Goal: Task Accomplishment & Management: Complete application form

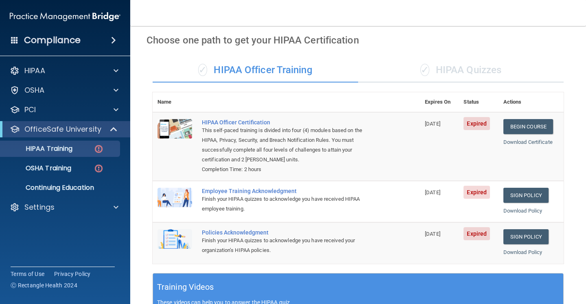
scroll to position [30, 0]
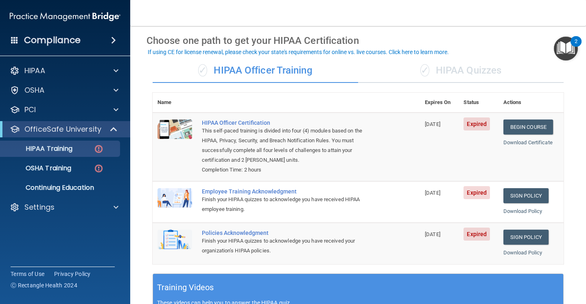
click at [454, 70] on div "✓ HIPAA Quizzes" at bounding box center [460, 71] width 205 height 24
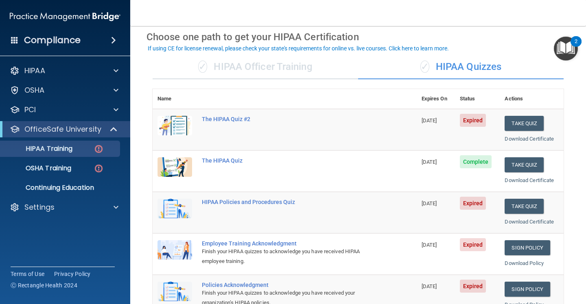
scroll to position [34, 0]
click at [524, 204] on button "Take Quiz" at bounding box center [523, 206] width 39 height 15
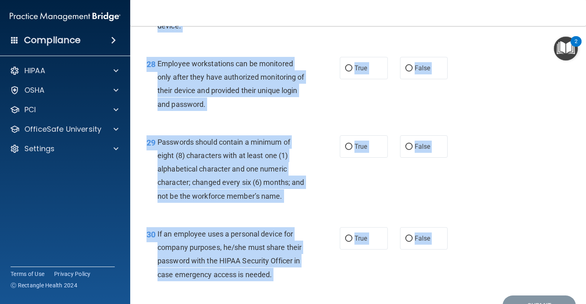
scroll to position [2237, 0]
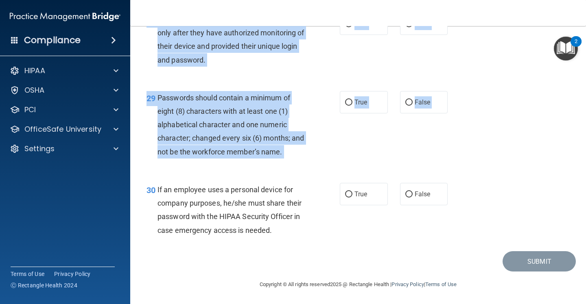
drag, startPoint x: 158, startPoint y: 53, endPoint x: 265, endPoint y: 242, distance: 216.7
copy div "It is ok to share your password with a co-worker in case immediate access of a …"
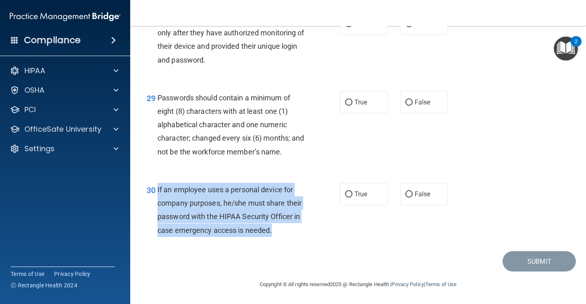
drag, startPoint x: 274, startPoint y: 231, endPoint x: 155, endPoint y: 193, distance: 124.7
click at [155, 193] on div "30 If an employee uses a personal device for company purposes, he/she must shar…" at bounding box center [243, 212] width 218 height 58
copy div "If an employee uses a personal device for company purposes, he/she must share t…"
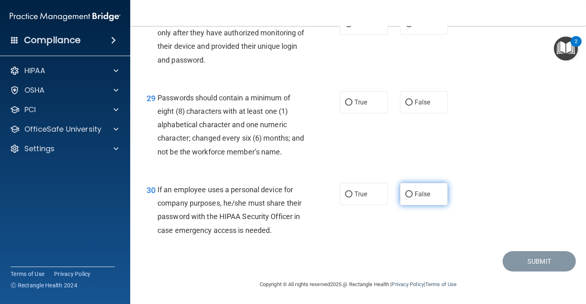
click at [404, 195] on label "False" at bounding box center [424, 194] width 48 height 22
click at [405, 195] on input "False" at bounding box center [408, 195] width 7 height 6
radio input "true"
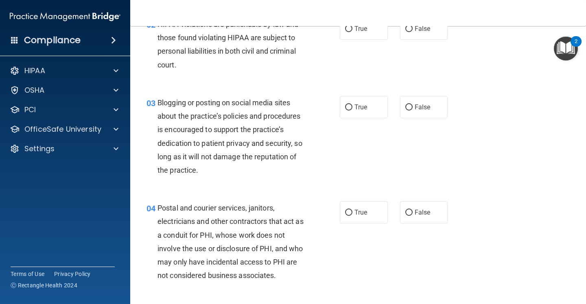
scroll to position [0, 0]
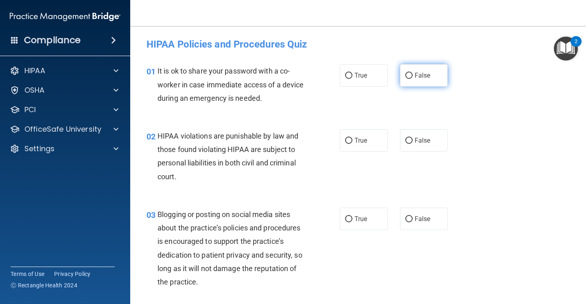
click at [406, 74] on input "False" at bounding box center [408, 76] width 7 height 6
radio input "true"
click at [351, 136] on label "True" at bounding box center [364, 140] width 48 height 22
click at [351, 138] on input "True" at bounding box center [348, 141] width 7 height 6
radio input "true"
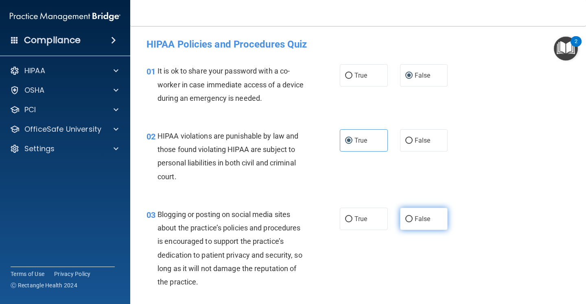
click at [409, 219] on input "False" at bounding box center [408, 219] width 7 height 6
radio input "true"
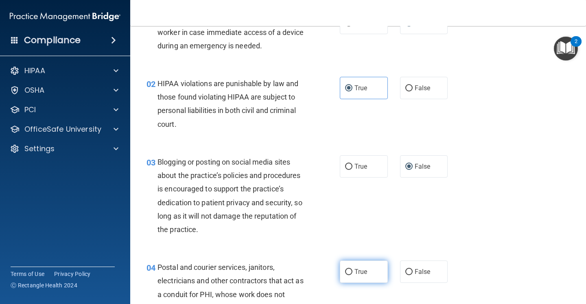
click at [351, 273] on input "True" at bounding box center [348, 272] width 7 height 6
radio input "true"
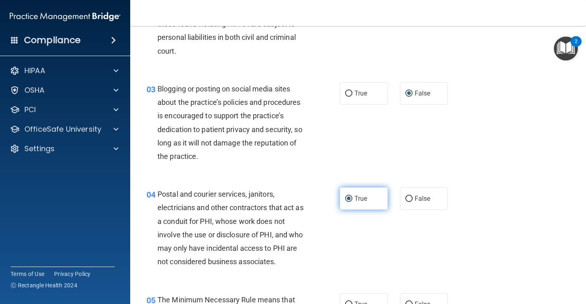
scroll to position [174, 0]
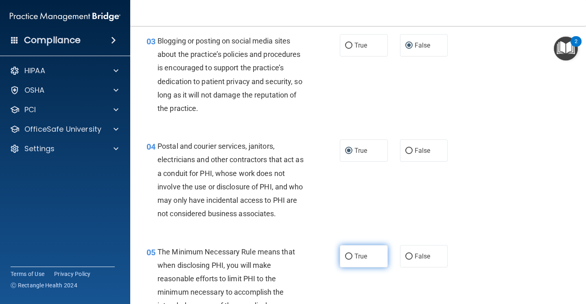
click at [350, 257] on input "True" at bounding box center [348, 257] width 7 height 6
radio input "true"
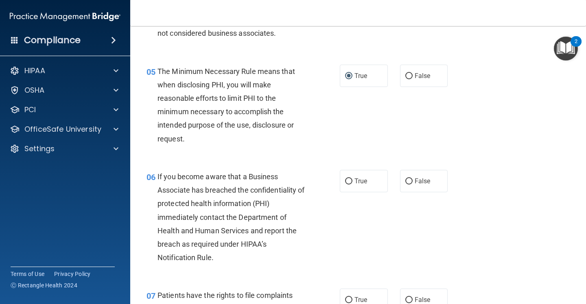
scroll to position [355, 0]
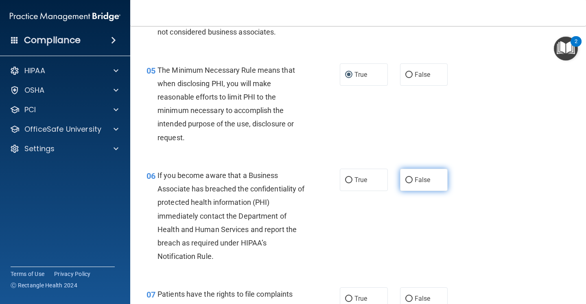
click at [410, 179] on input "False" at bounding box center [408, 180] width 7 height 6
radio input "true"
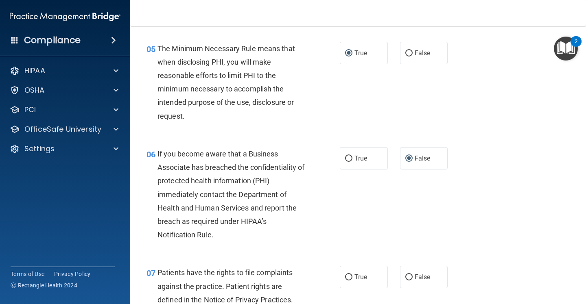
scroll to position [383, 0]
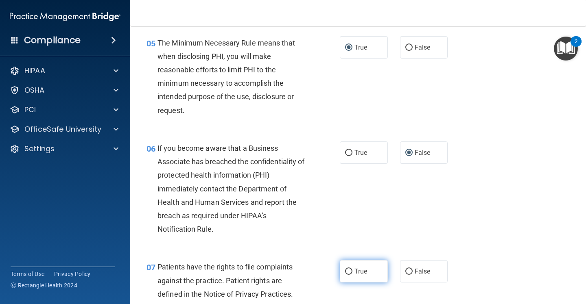
click at [346, 270] on input "True" at bounding box center [348, 272] width 7 height 6
radio input "true"
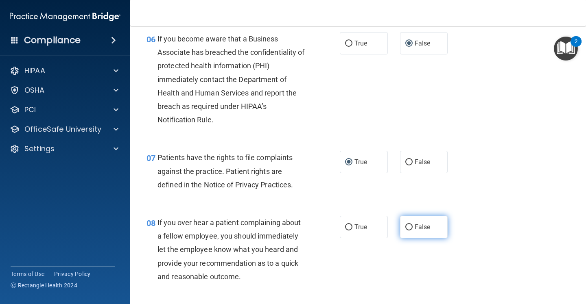
click at [410, 230] on input "False" at bounding box center [408, 227] width 7 height 6
radio input "true"
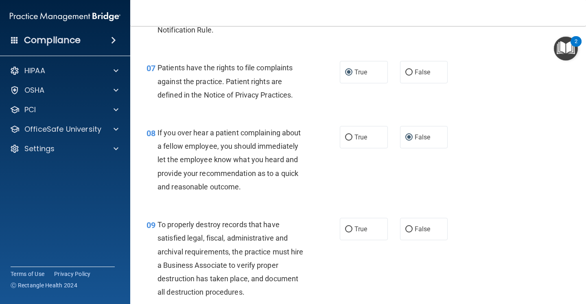
scroll to position [607, 0]
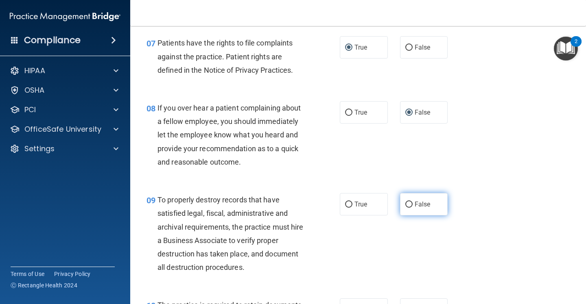
click at [409, 203] on input "False" at bounding box center [408, 205] width 7 height 6
radio input "true"
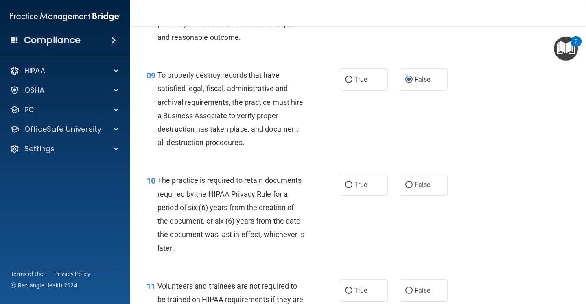
scroll to position [750, 0]
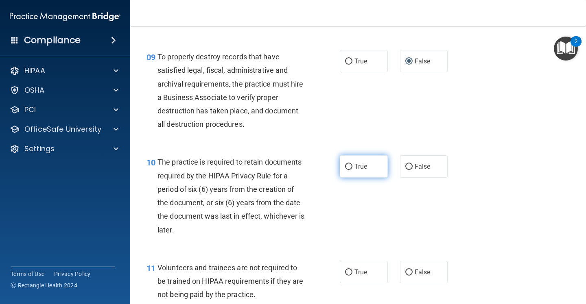
click at [351, 167] on input "True" at bounding box center [348, 167] width 7 height 6
radio input "true"
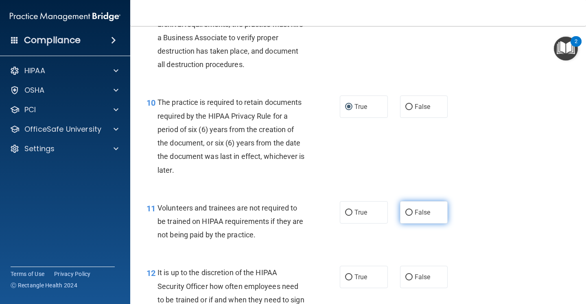
scroll to position [810, 0]
click at [410, 212] on input "False" at bounding box center [408, 212] width 7 height 6
radio input "true"
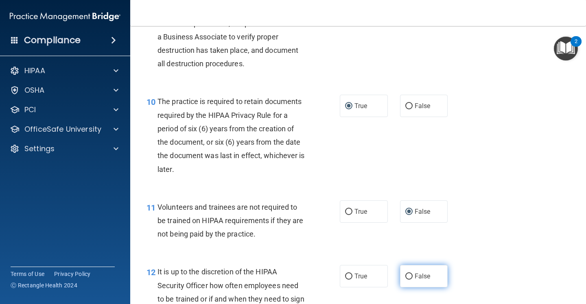
click at [411, 278] on input "False" at bounding box center [408, 277] width 7 height 6
radio input "true"
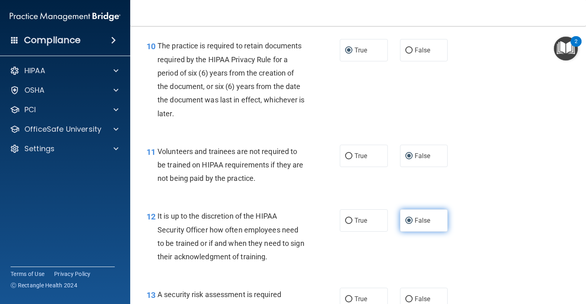
scroll to position [900, 0]
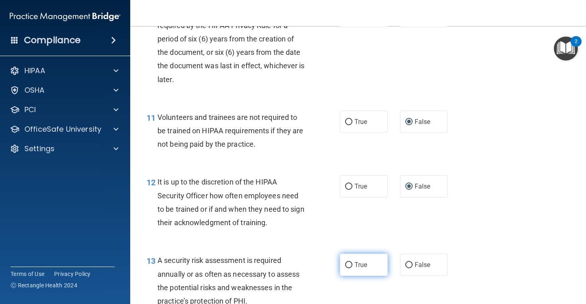
click at [349, 263] on input "True" at bounding box center [348, 265] width 7 height 6
radio input "true"
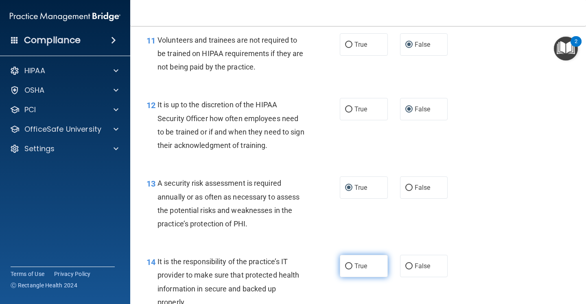
scroll to position [997, 0]
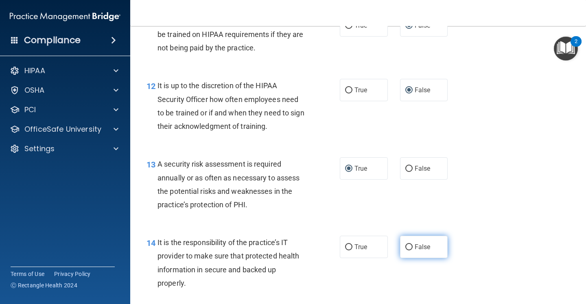
click at [409, 249] on input "False" at bounding box center [408, 247] width 7 height 6
radio input "true"
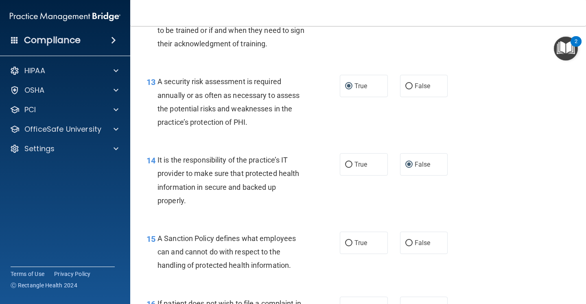
scroll to position [1086, 0]
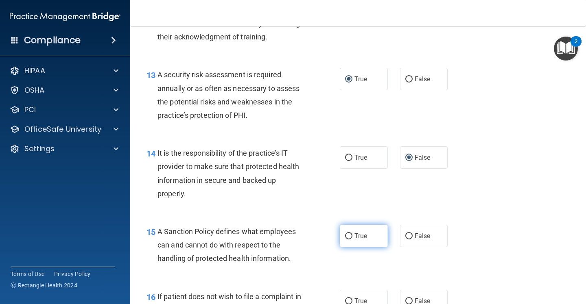
click at [351, 236] on input "True" at bounding box center [348, 236] width 7 height 6
radio input "true"
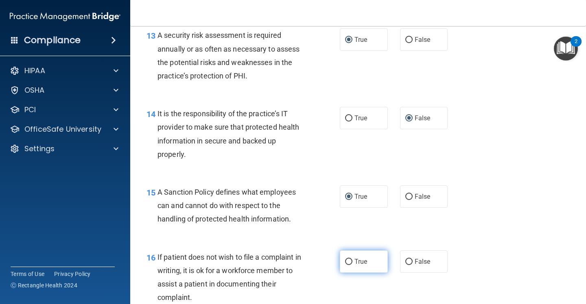
scroll to position [1132, 0]
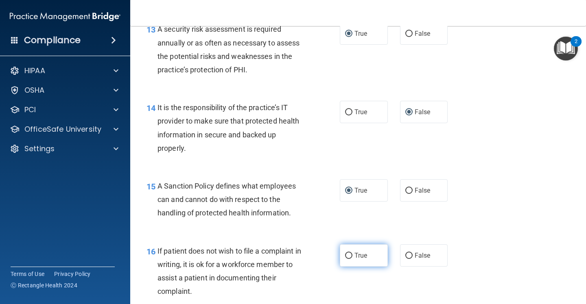
click at [347, 256] on input "True" at bounding box center [348, 256] width 7 height 6
radio input "true"
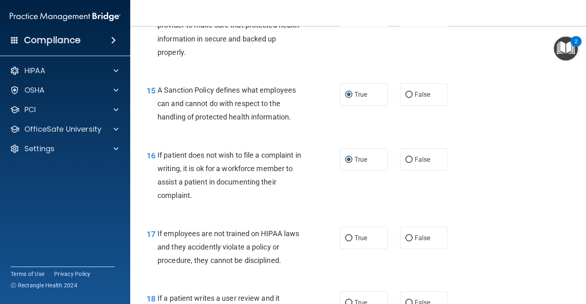
scroll to position [1231, 0]
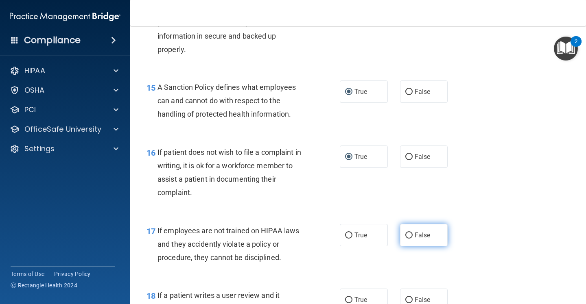
click at [409, 235] on input "False" at bounding box center [408, 236] width 7 height 6
radio input "true"
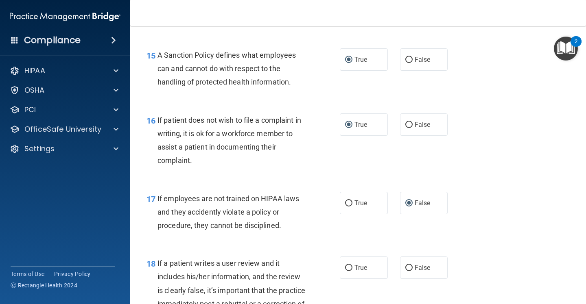
scroll to position [1271, 0]
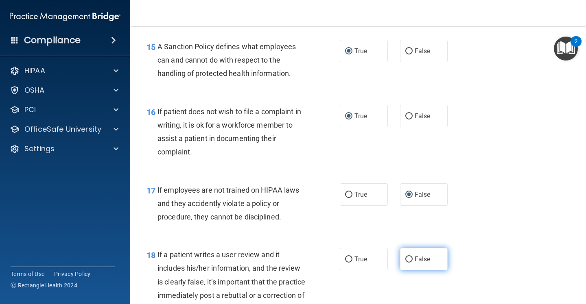
click at [409, 259] on input "False" at bounding box center [408, 260] width 7 height 6
radio input "true"
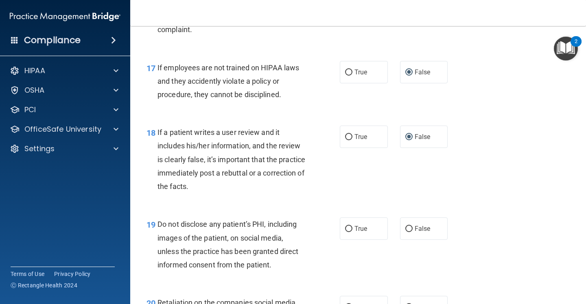
scroll to position [1405, 0]
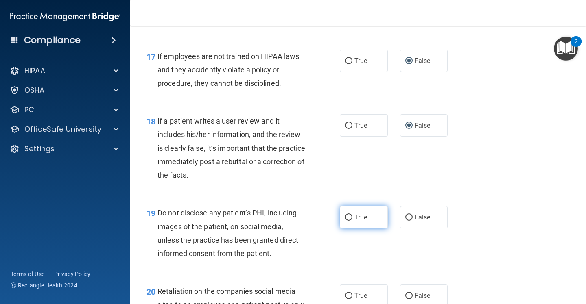
click at [351, 213] on label "True" at bounding box center [364, 217] width 48 height 22
click at [351, 215] on input "True" at bounding box center [348, 218] width 7 height 6
radio input "true"
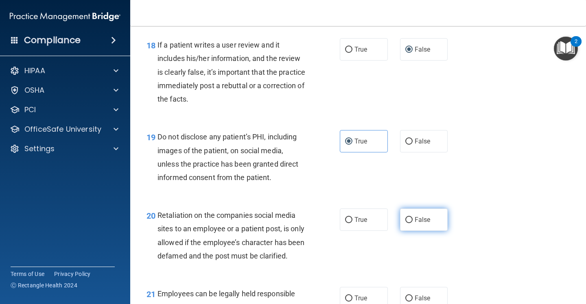
scroll to position [1489, 0]
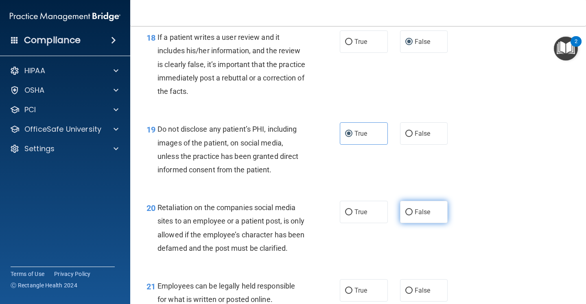
click at [406, 215] on input "False" at bounding box center [408, 212] width 7 height 6
radio input "true"
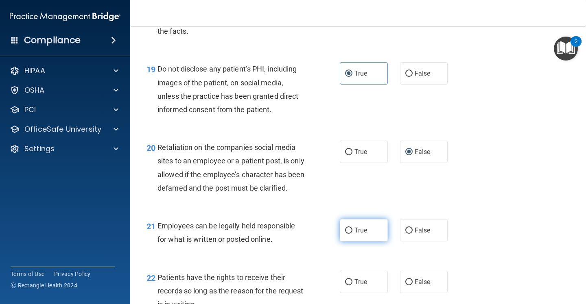
click at [350, 234] on input "True" at bounding box center [348, 231] width 7 height 6
radio input "true"
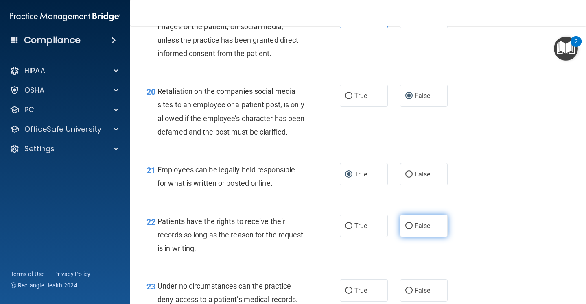
click at [410, 229] on input "False" at bounding box center [408, 226] width 7 height 6
radio input "true"
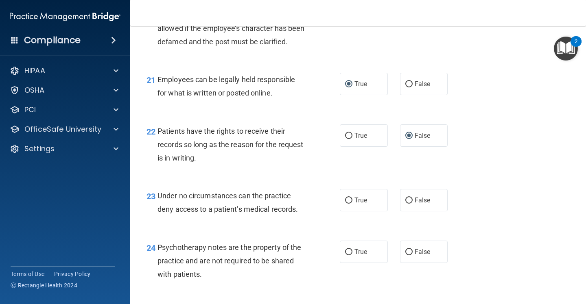
scroll to position [1704, 0]
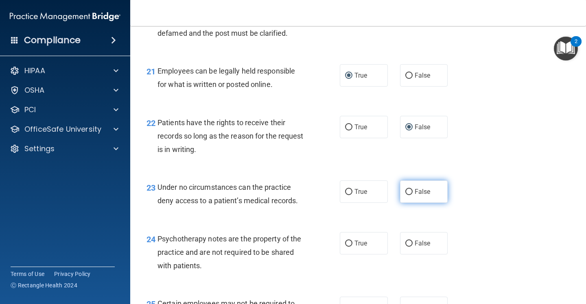
click at [411, 195] on input "False" at bounding box center [408, 192] width 7 height 6
radio input "true"
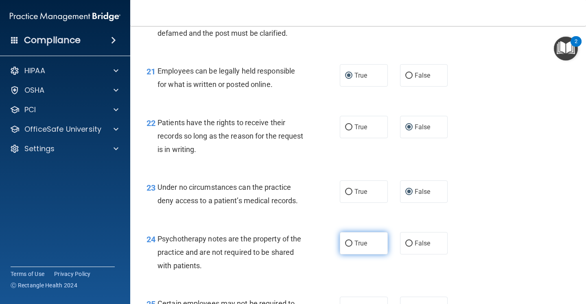
click at [349, 247] on input "True" at bounding box center [348, 244] width 7 height 6
radio input "true"
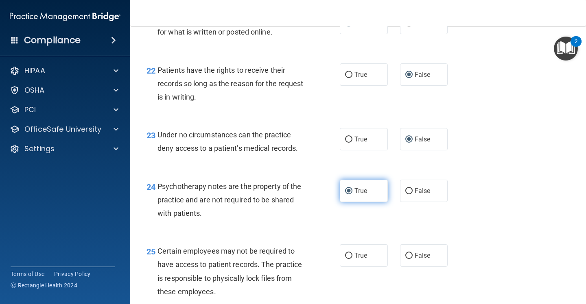
scroll to position [1786, 0]
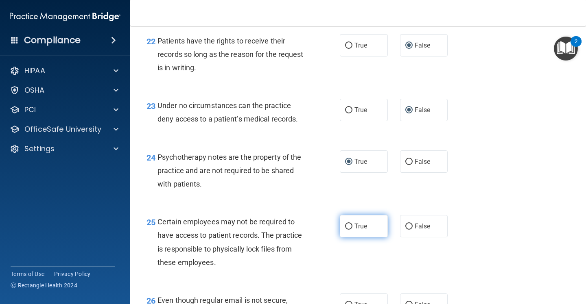
click at [345, 230] on input "True" at bounding box center [348, 227] width 7 height 6
radio input "true"
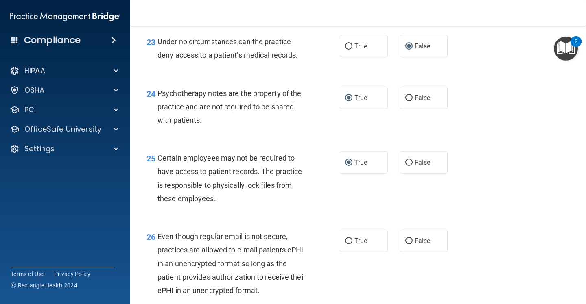
scroll to position [1884, 0]
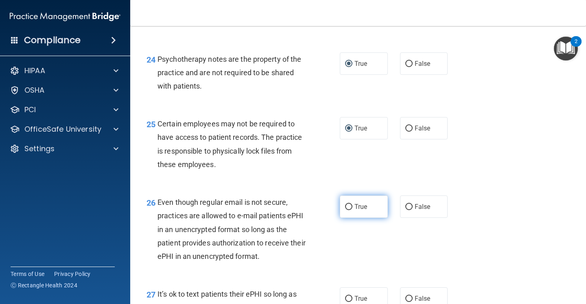
click at [349, 210] on input "True" at bounding box center [348, 207] width 7 height 6
radio input "true"
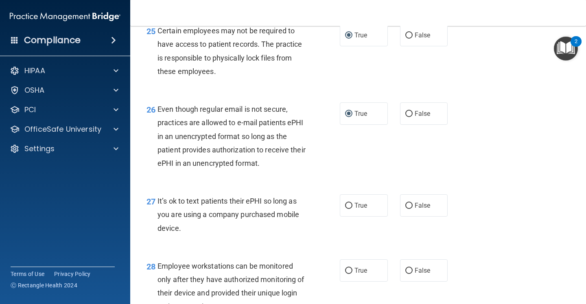
scroll to position [1983, 0]
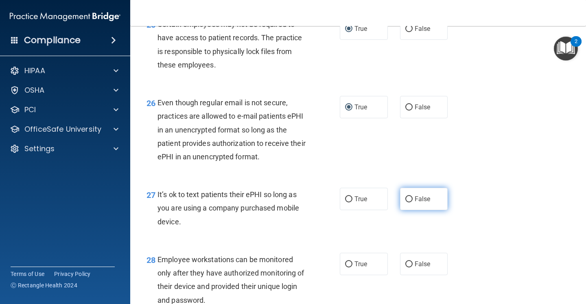
click at [408, 203] on input "False" at bounding box center [408, 199] width 7 height 6
radio input "true"
click at [410, 268] on input "False" at bounding box center [408, 264] width 7 height 6
radio input "true"
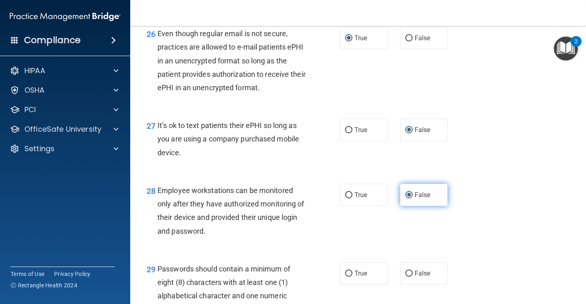
scroll to position [2100, 0]
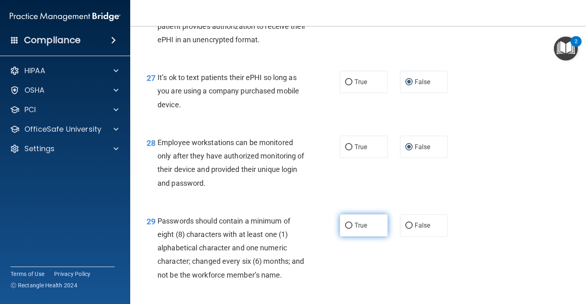
click at [349, 229] on input "True" at bounding box center [348, 226] width 7 height 6
radio input "true"
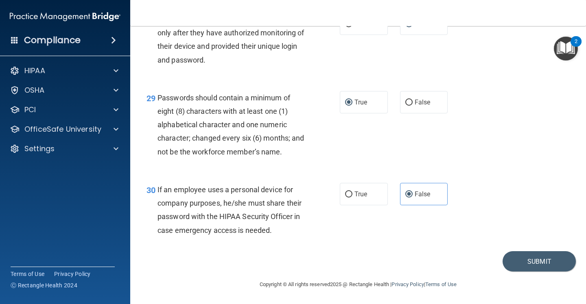
scroll to position [2237, 0]
click at [540, 265] on button "Submit" at bounding box center [538, 261] width 73 height 21
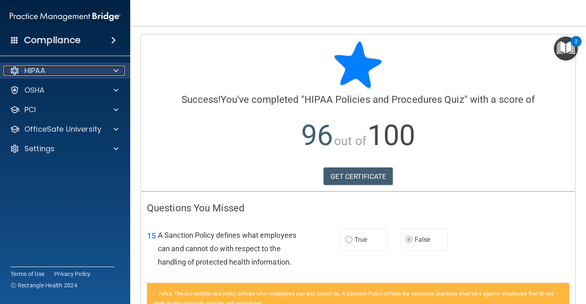
click at [70, 72] on div "HIPAA" at bounding box center [54, 71] width 101 height 10
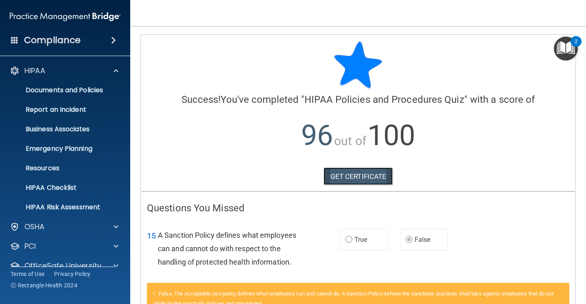
click at [364, 178] on link "GET CERTIFICATE" at bounding box center [358, 177] width 70 height 18
click at [65, 74] on div "HIPAA" at bounding box center [54, 71] width 101 height 10
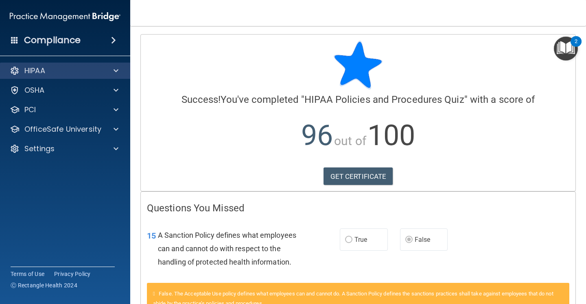
click at [65, 76] on div "HIPAA" at bounding box center [65, 71] width 131 height 16
click at [41, 76] on div "HIPAA" at bounding box center [65, 71] width 131 height 16
click at [34, 70] on p "HIPAA" at bounding box center [34, 71] width 21 height 10
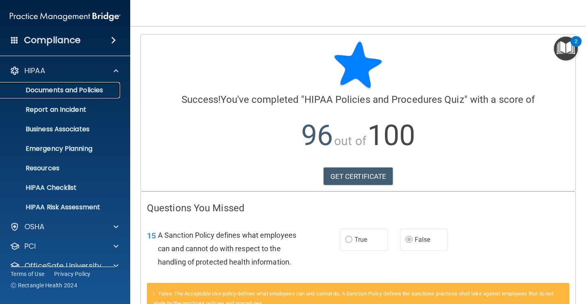
click at [63, 92] on p "Documents and Policies" at bounding box center [60, 90] width 111 height 8
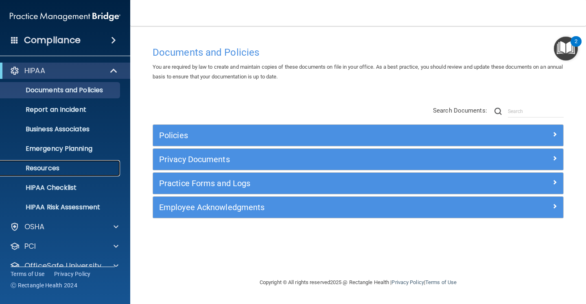
click at [65, 161] on link "Resources" at bounding box center [56, 168] width 128 height 16
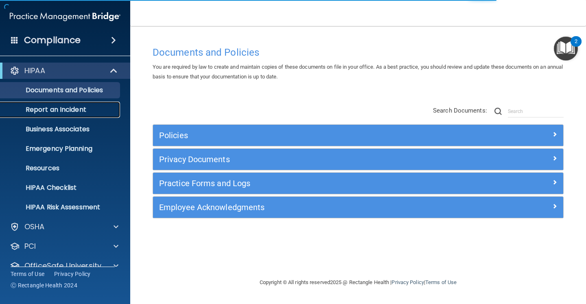
click at [82, 109] on p "Report an Incident" at bounding box center [60, 110] width 111 height 8
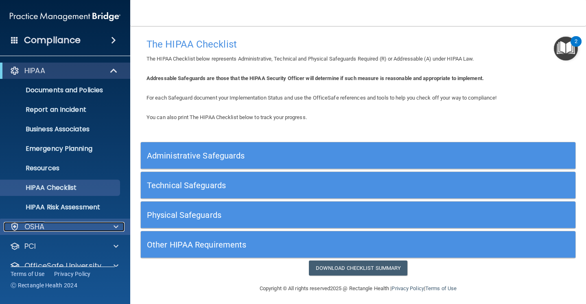
click at [114, 223] on span at bounding box center [115, 227] width 5 height 10
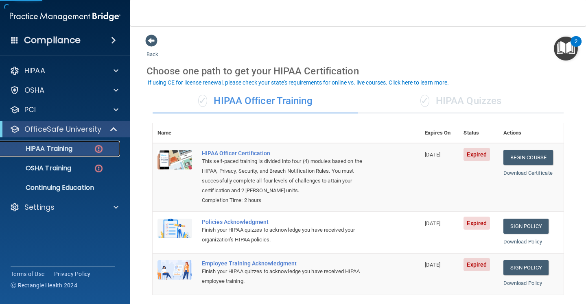
click at [73, 146] on div "HIPAA Training" at bounding box center [60, 149] width 111 height 8
click at [479, 97] on div "✓ HIPAA Quizzes" at bounding box center [460, 101] width 205 height 24
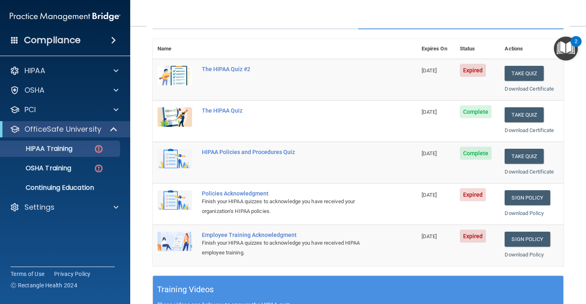
scroll to position [82, 0]
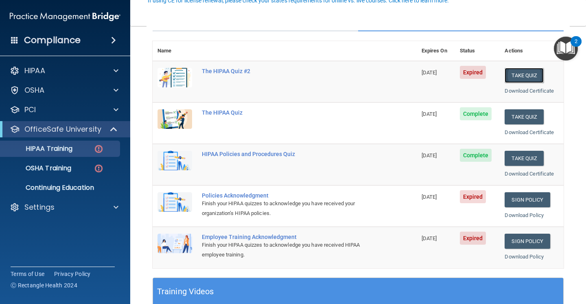
click at [522, 76] on button "Take Quiz" at bounding box center [523, 75] width 39 height 15
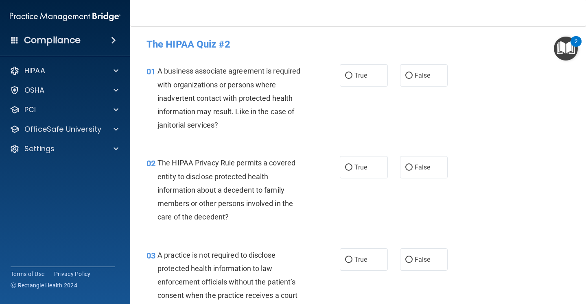
drag, startPoint x: 157, startPoint y: 70, endPoint x: 163, endPoint y: 66, distance: 7.7
click at [163, 66] on div "A business associate agreement is required with organizations or persons where …" at bounding box center [234, 98] width 154 height 68
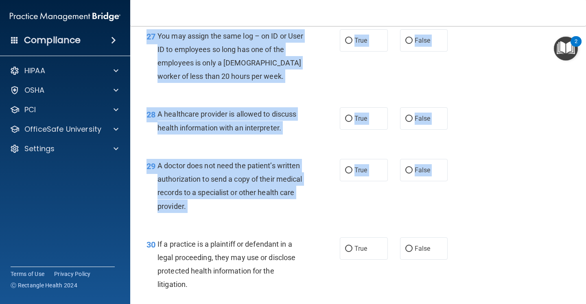
scroll to position [2048, 0]
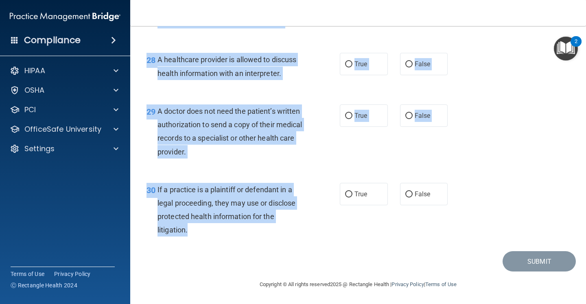
drag, startPoint x: 158, startPoint y: 71, endPoint x: 265, endPoint y: 235, distance: 196.0
copy div "L ipsumdol sitametco adipiscin el seddoeiu temp incididuntutl et dolorem aliqu …"
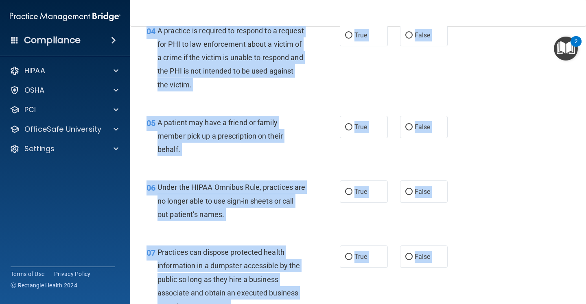
scroll to position [0, 0]
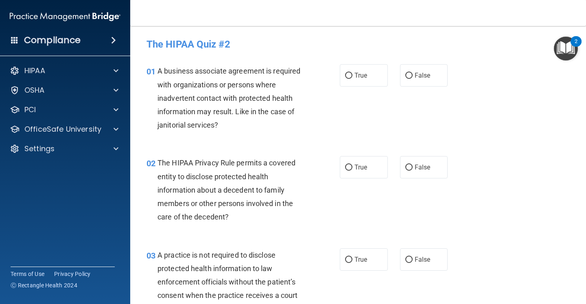
click at [511, 129] on div "01 A business associate agreement is required with organizations or persons whe…" at bounding box center [357, 100] width 435 height 92
click at [409, 76] on input "False" at bounding box center [408, 76] width 7 height 6
radio input "true"
click at [352, 166] on input "True" at bounding box center [348, 168] width 7 height 6
radio input "true"
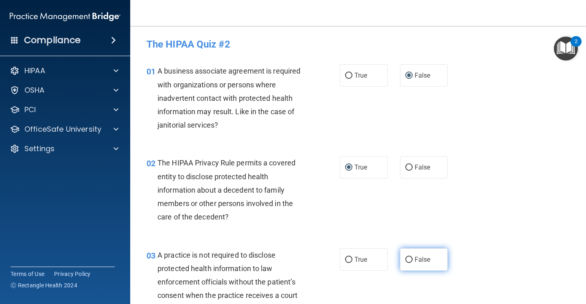
click at [415, 262] on span "False" at bounding box center [422, 260] width 16 height 8
click at [412, 262] on input "False" at bounding box center [408, 260] width 7 height 6
radio input "true"
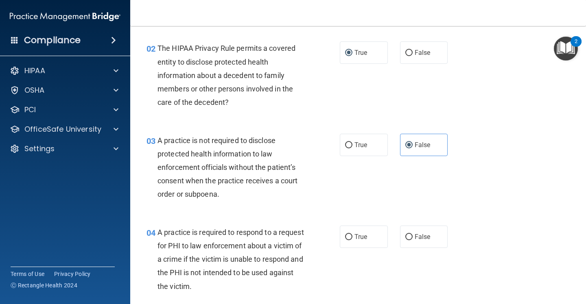
scroll to position [120, 0]
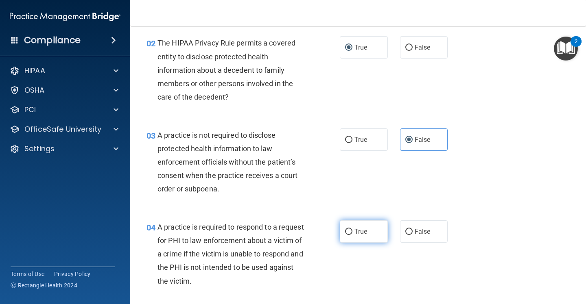
click at [353, 224] on label "True" at bounding box center [364, 231] width 48 height 22
click at [352, 229] on input "True" at bounding box center [348, 232] width 7 height 6
radio input "true"
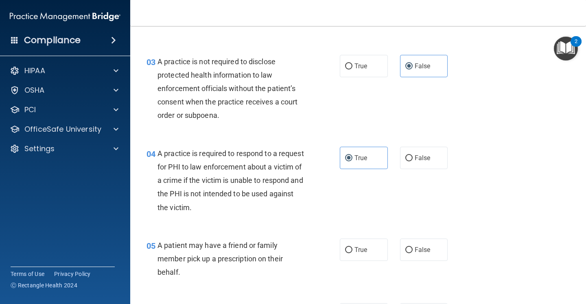
scroll to position [243, 0]
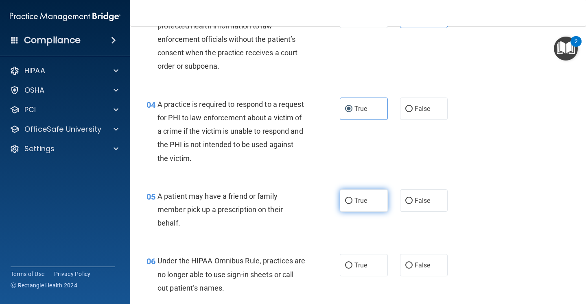
click at [347, 201] on input "True" at bounding box center [348, 201] width 7 height 6
radio input "true"
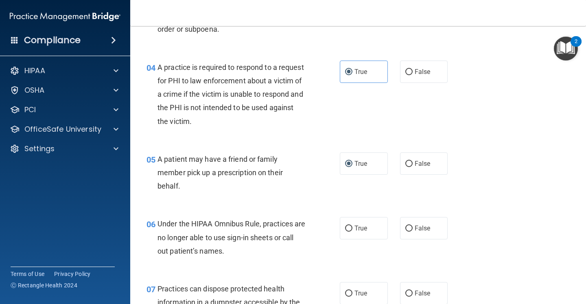
scroll to position [344, 0]
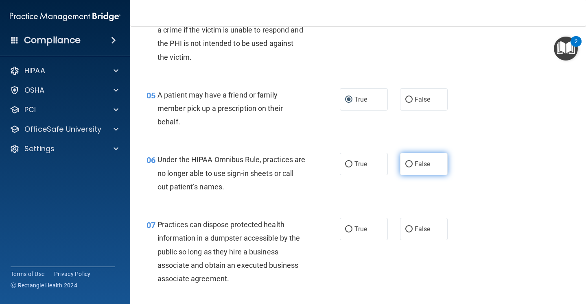
click at [416, 163] on span "False" at bounding box center [422, 164] width 16 height 8
click at [412, 163] on input "False" at bounding box center [408, 164] width 7 height 6
radio input "true"
click at [416, 227] on span "False" at bounding box center [422, 229] width 16 height 8
click at [412, 227] on input "False" at bounding box center [408, 230] width 7 height 6
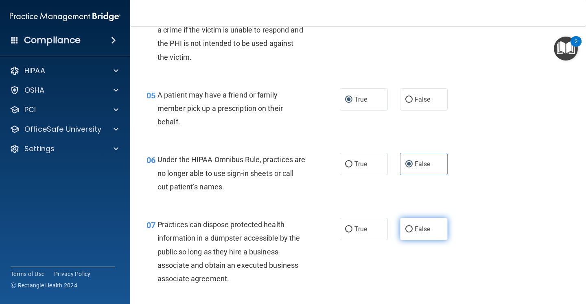
radio input "true"
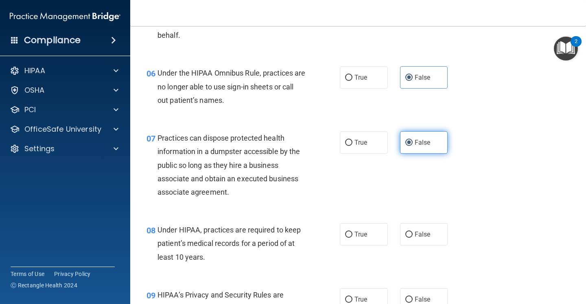
scroll to position [470, 0]
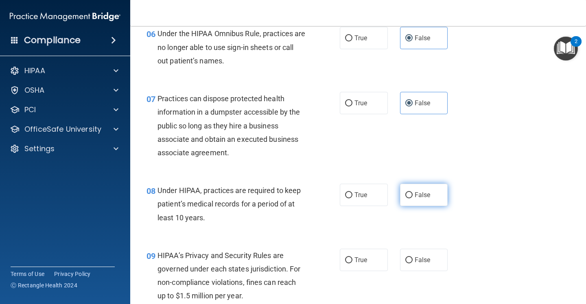
click at [414, 195] on span "False" at bounding box center [422, 195] width 16 height 8
click at [412, 195] on input "False" at bounding box center [408, 195] width 7 height 6
radio input "true"
click at [413, 266] on label "False" at bounding box center [424, 260] width 48 height 22
click at [412, 264] on input "False" at bounding box center [408, 260] width 7 height 6
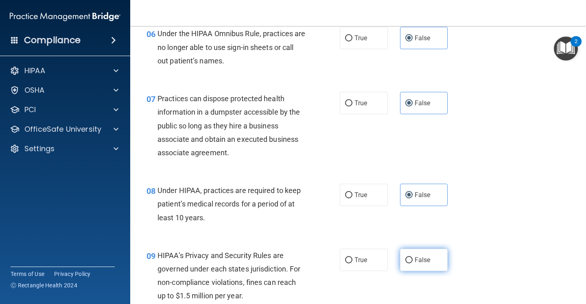
radio input "true"
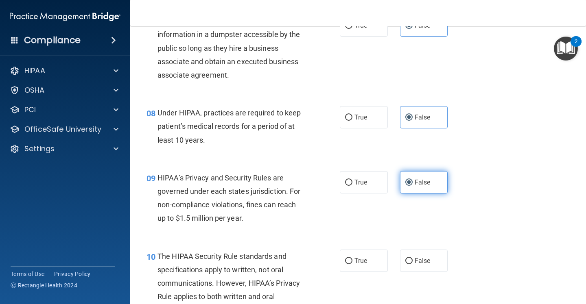
scroll to position [590, 0]
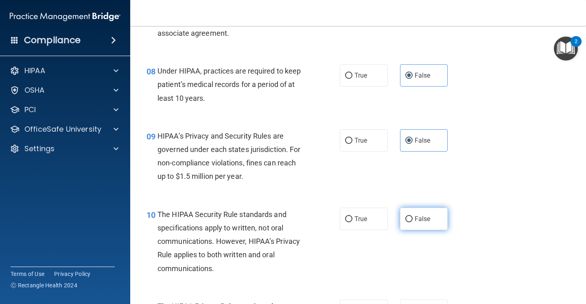
click at [413, 222] on label "False" at bounding box center [424, 219] width 48 height 22
click at [412, 222] on input "False" at bounding box center [408, 219] width 7 height 6
radio input "true"
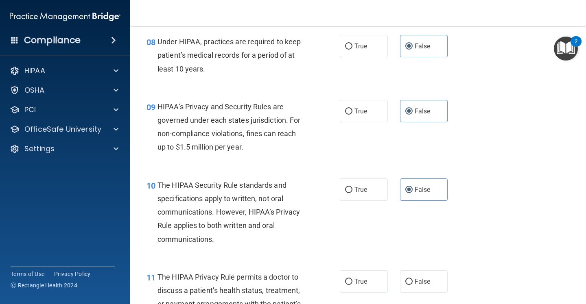
scroll to position [663, 0]
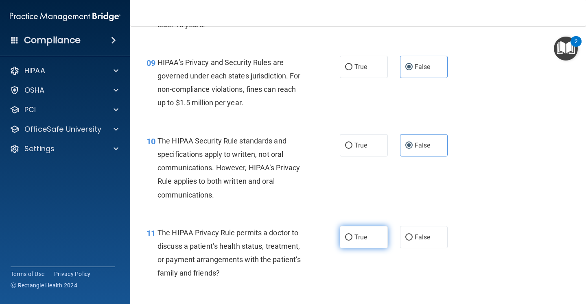
click at [357, 243] on label "True" at bounding box center [364, 237] width 48 height 22
click at [352, 241] on input "True" at bounding box center [348, 238] width 7 height 6
radio input "true"
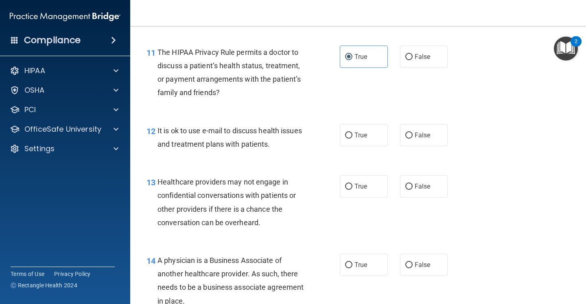
scroll to position [845, 0]
click at [351, 132] on input "True" at bounding box center [348, 135] width 7 height 6
radio input "true"
click at [412, 190] on label "False" at bounding box center [424, 185] width 48 height 22
click at [412, 189] on input "False" at bounding box center [408, 186] width 7 height 6
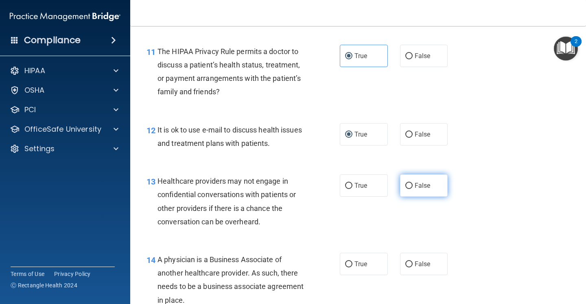
radio input "true"
click at [425, 262] on span "False" at bounding box center [422, 264] width 16 height 8
click at [412, 262] on input "False" at bounding box center [408, 264] width 7 height 6
radio input "true"
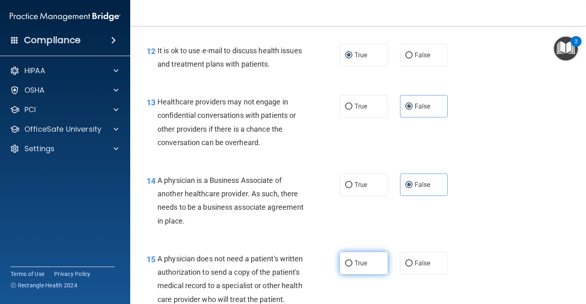
click at [373, 264] on label "True" at bounding box center [364, 263] width 48 height 22
click at [352, 264] on input "True" at bounding box center [348, 264] width 7 height 6
radio input "true"
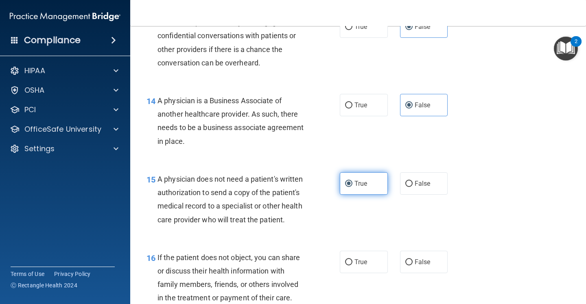
scroll to position [1016, 0]
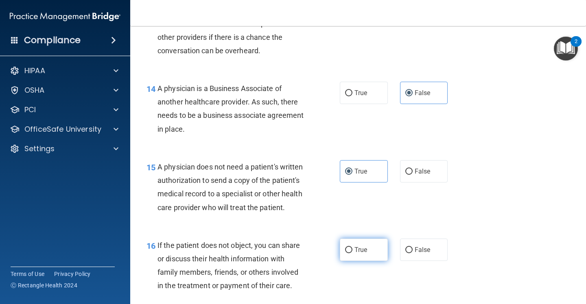
click at [366, 249] on span "True" at bounding box center [360, 250] width 13 height 8
click at [352, 249] on input "True" at bounding box center [348, 250] width 7 height 6
radio input "true"
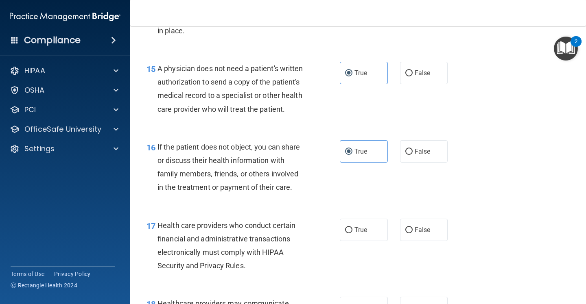
scroll to position [1152, 0]
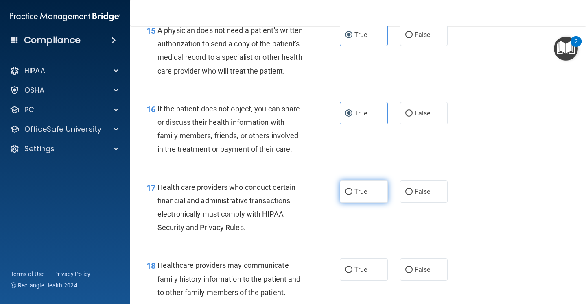
click at [355, 189] on span "True" at bounding box center [360, 192] width 13 height 8
click at [352, 189] on input "True" at bounding box center [348, 192] width 7 height 6
radio input "true"
click at [407, 272] on input "False" at bounding box center [408, 270] width 7 height 6
radio input "true"
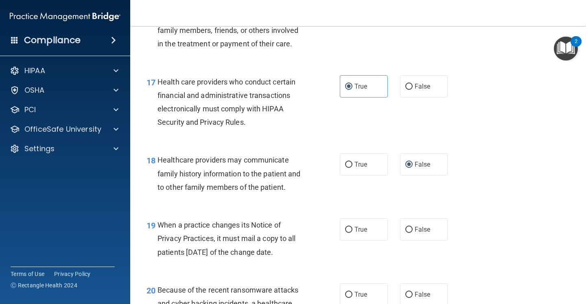
scroll to position [1285, 0]
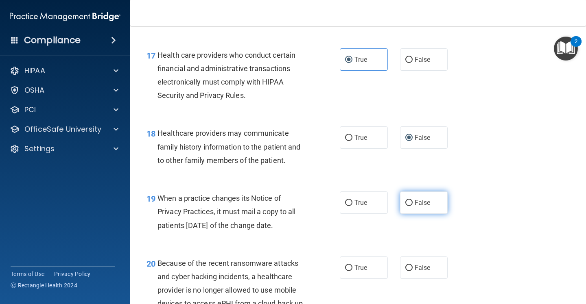
click at [420, 209] on label "False" at bounding box center [424, 203] width 48 height 22
click at [412, 206] on input "False" at bounding box center [408, 203] width 7 height 6
radio input "true"
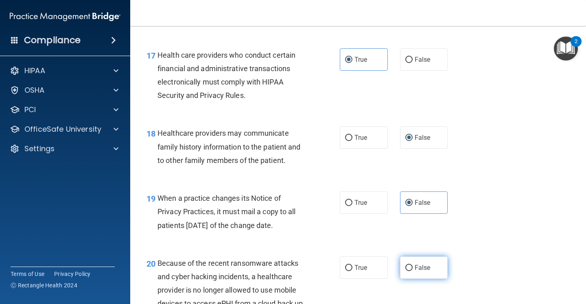
click at [421, 266] on span "False" at bounding box center [422, 268] width 16 height 8
click at [412, 266] on input "False" at bounding box center [408, 268] width 7 height 6
radio input "true"
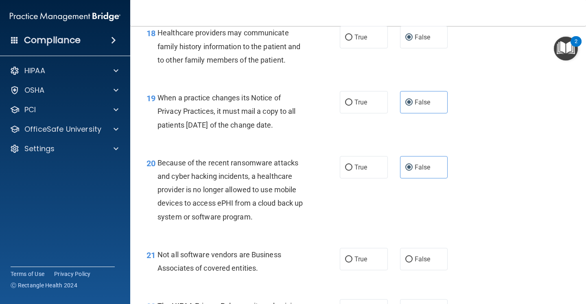
scroll to position [1407, 0]
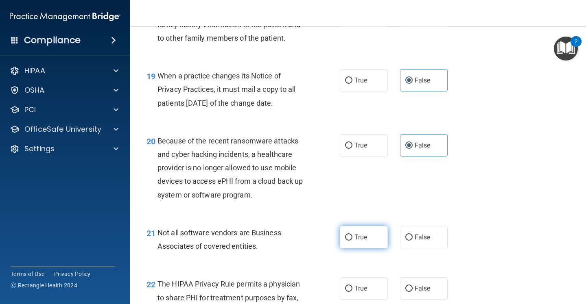
click at [364, 239] on span "True" at bounding box center [360, 237] width 13 height 8
click at [352, 239] on input "True" at bounding box center [348, 238] width 7 height 6
radio input "true"
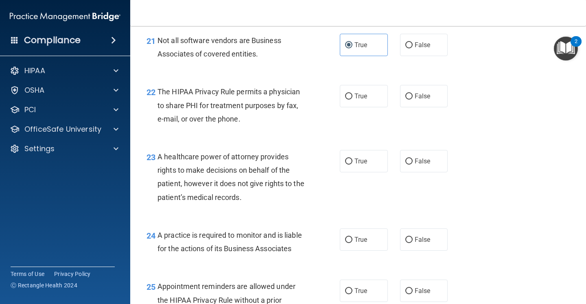
scroll to position [1600, 0]
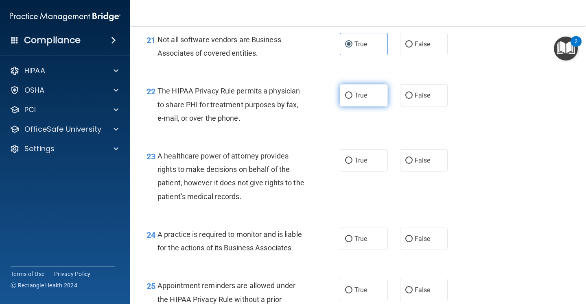
click at [356, 96] on span "True" at bounding box center [360, 95] width 13 height 8
click at [352, 96] on input "True" at bounding box center [348, 96] width 7 height 6
radio input "true"
click at [429, 152] on label "False" at bounding box center [424, 160] width 48 height 22
click at [412, 158] on input "False" at bounding box center [408, 161] width 7 height 6
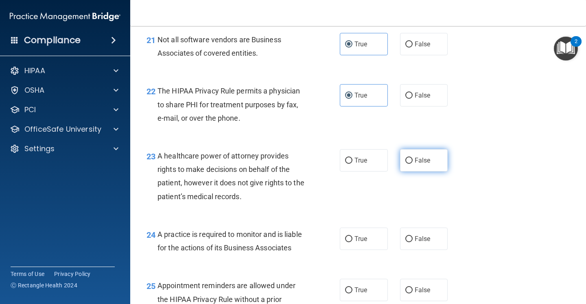
radio input "true"
click at [370, 237] on label "True" at bounding box center [364, 239] width 48 height 22
click at [352, 237] on input "True" at bounding box center [348, 239] width 7 height 6
radio input "true"
click at [370, 283] on label "True" at bounding box center [364, 290] width 48 height 22
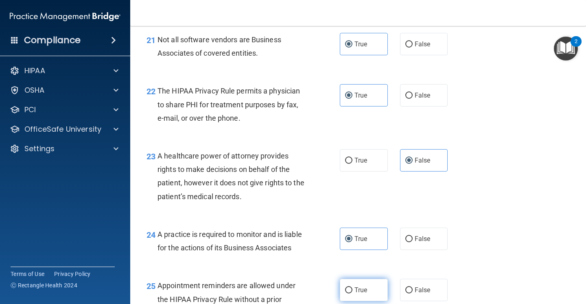
click at [352, 288] on input "True" at bounding box center [348, 291] width 7 height 6
radio input "true"
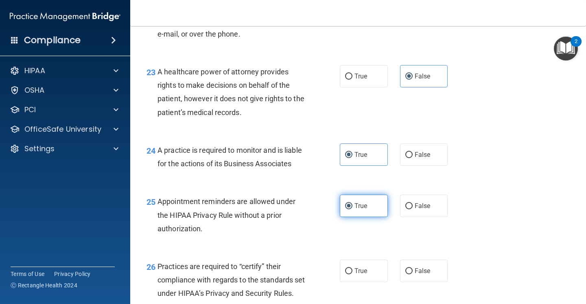
scroll to position [1708, 0]
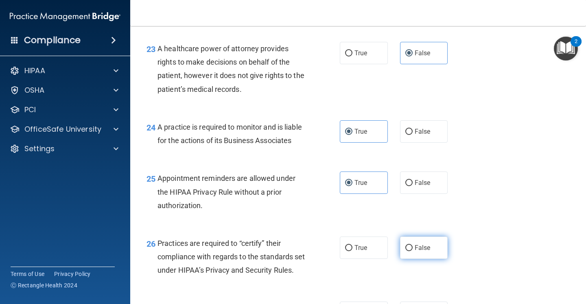
click at [420, 247] on span "False" at bounding box center [422, 248] width 16 height 8
click at [412, 247] on input "False" at bounding box center [408, 248] width 7 height 6
radio input "true"
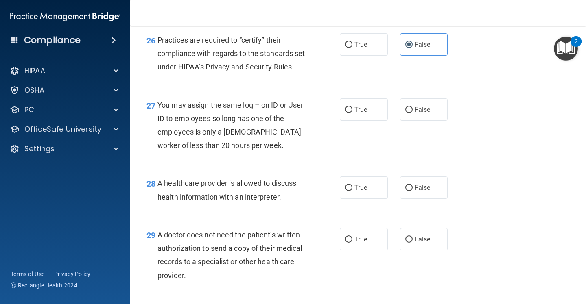
scroll to position [1877, 0]
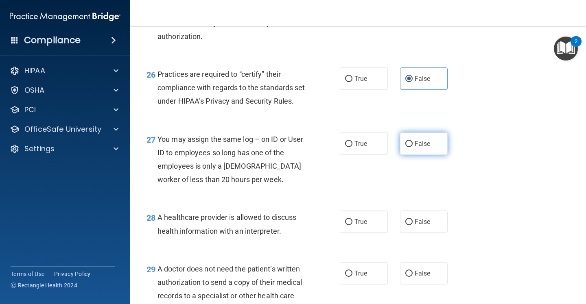
click at [428, 148] on span "False" at bounding box center [422, 144] width 16 height 8
click at [412, 147] on input "False" at bounding box center [408, 144] width 7 height 6
radio input "true"
click at [371, 233] on label "True" at bounding box center [364, 222] width 48 height 22
click at [352, 225] on input "True" at bounding box center [348, 222] width 7 height 6
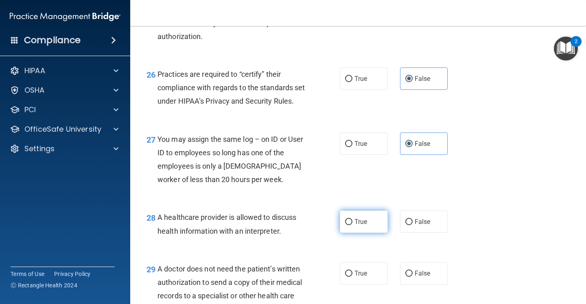
radio input "true"
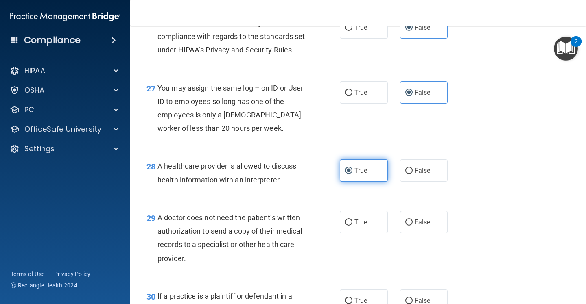
scroll to position [1948, 0]
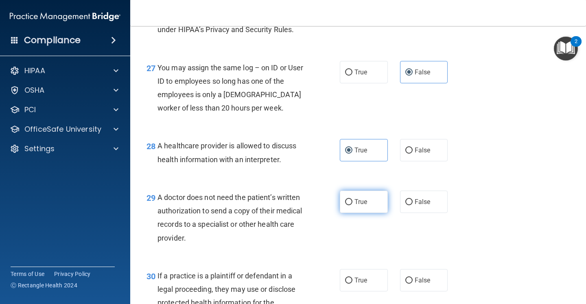
click at [368, 213] on label "True" at bounding box center [364, 202] width 48 height 22
click at [352, 205] on input "True" at bounding box center [348, 202] width 7 height 6
radio input "true"
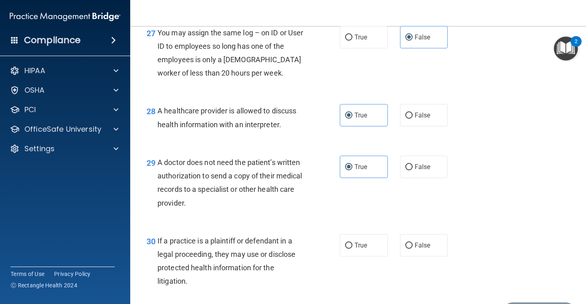
scroll to position [1986, 0]
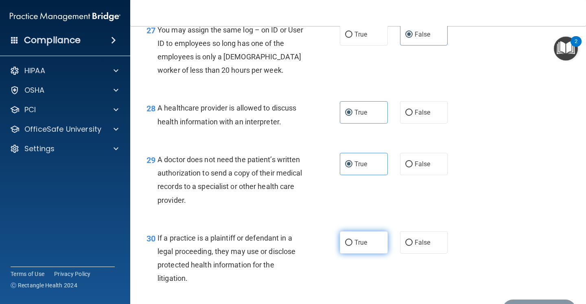
click at [364, 254] on label "True" at bounding box center [364, 242] width 48 height 22
click at [352, 246] on input "True" at bounding box center [348, 243] width 7 height 6
radio input "true"
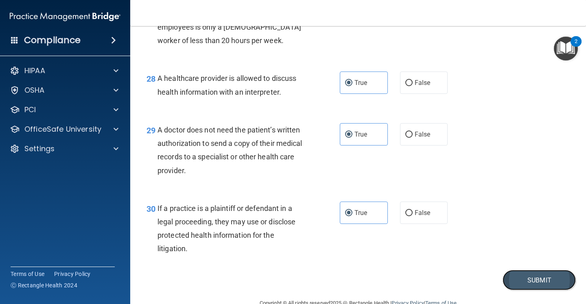
click at [542, 291] on button "Submit" at bounding box center [538, 280] width 73 height 21
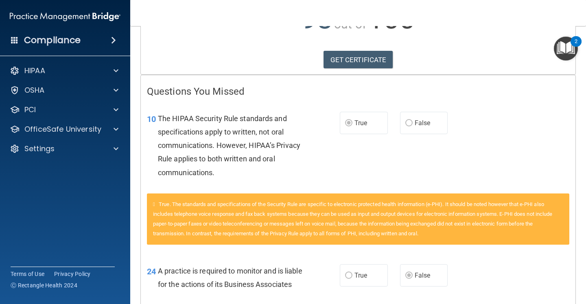
scroll to position [115, 0]
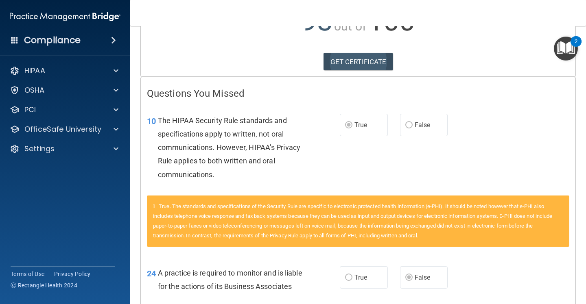
click at [359, 63] on link "GET CERTIFICATE" at bounding box center [358, 62] width 70 height 18
click at [78, 67] on div "HIPAA" at bounding box center [54, 71] width 101 height 10
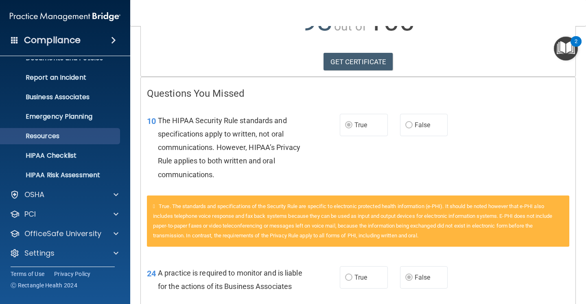
scroll to position [0, 0]
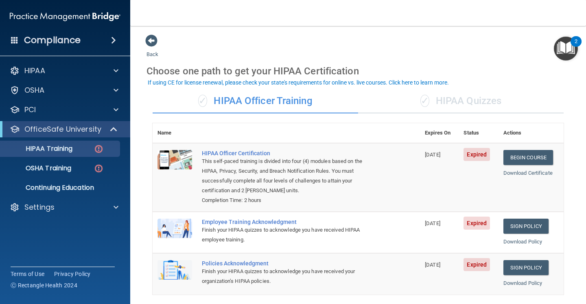
click at [467, 102] on div "✓ HIPAA Quizzes" at bounding box center [460, 101] width 205 height 24
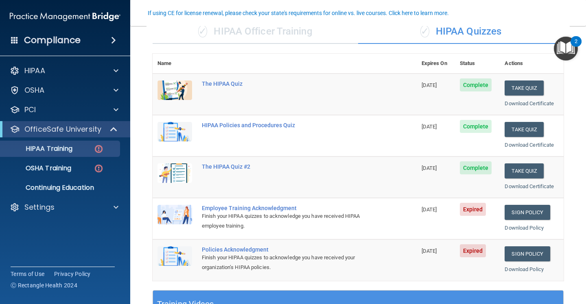
scroll to position [57, 0]
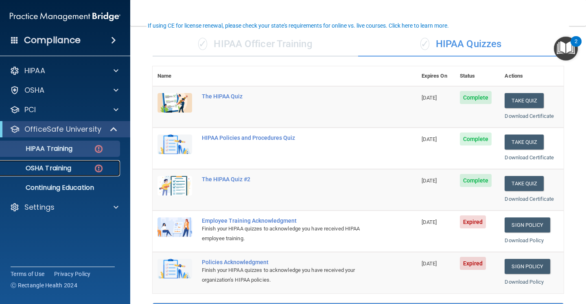
click at [88, 170] on div "OSHA Training" at bounding box center [60, 168] width 111 height 8
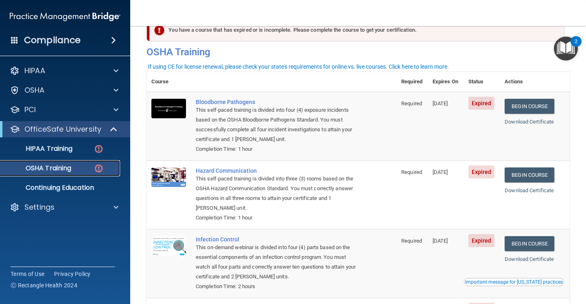
scroll to position [20, 0]
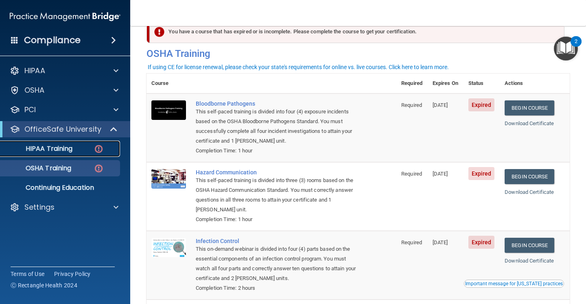
click at [72, 150] on p "HIPAA Training" at bounding box center [38, 149] width 67 height 8
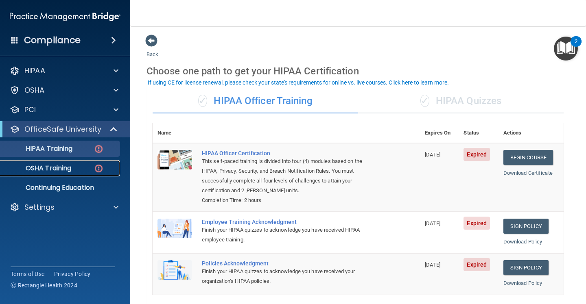
click at [65, 169] on p "OSHA Training" at bounding box center [38, 168] width 66 height 8
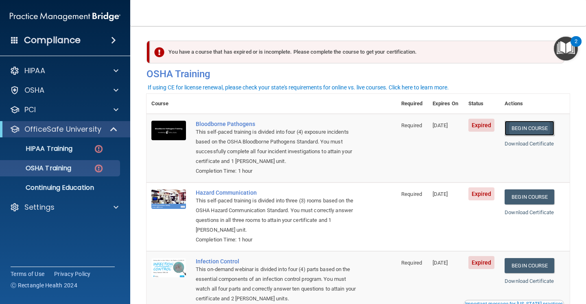
click at [526, 130] on link "Begin Course" at bounding box center [529, 128] width 50 height 15
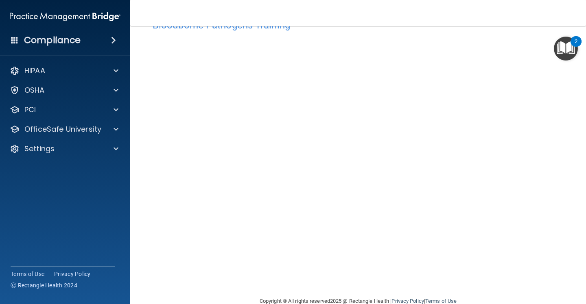
scroll to position [23, 0]
